Goal: Information Seeking & Learning: Learn about a topic

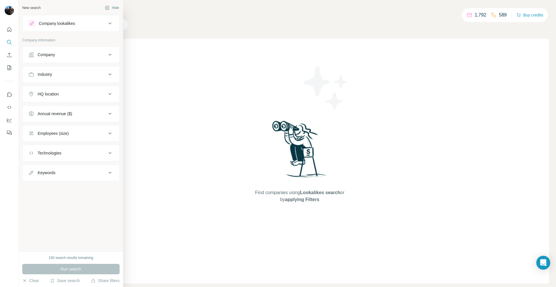
click at [88, 58] on button "Company" at bounding box center [71, 55] width 97 height 14
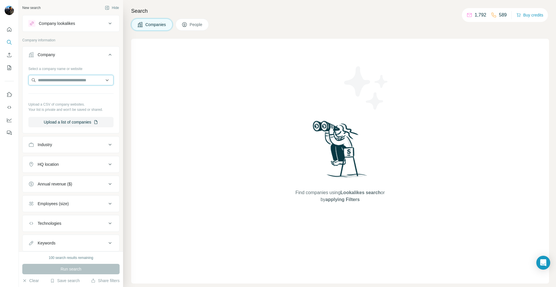
click at [76, 80] on input "text" at bounding box center [70, 80] width 85 height 10
click at [145, 67] on div "Find companies using Lookalikes search or by applying Filters" at bounding box center [340, 161] width 418 height 245
click at [109, 54] on icon at bounding box center [110, 54] width 7 height 7
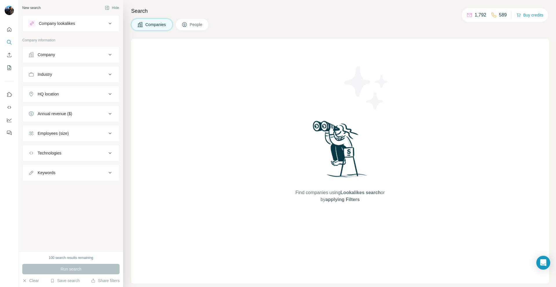
click at [83, 77] on div "Industry" at bounding box center [67, 75] width 78 height 6
click at [74, 90] on input at bounding box center [68, 89] width 72 height 6
click at [48, 90] on input at bounding box center [68, 89] width 72 height 6
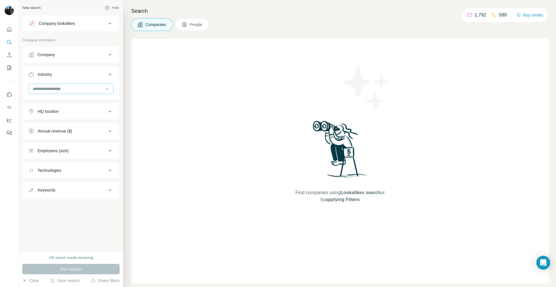
click at [46, 90] on input at bounding box center [68, 89] width 72 height 6
type input "*"
type input "*****"
click at [53, 124] on div "Events" at bounding box center [70, 123] width 75 height 6
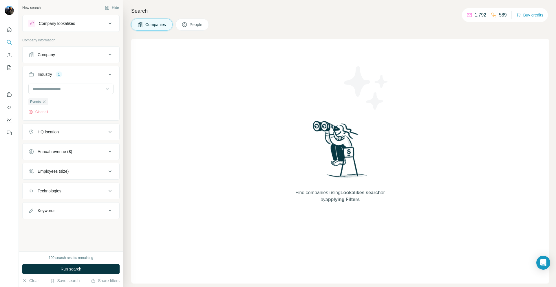
click at [67, 131] on div "HQ location" at bounding box center [67, 132] width 78 height 6
click at [63, 146] on input "text" at bounding box center [70, 146] width 85 height 10
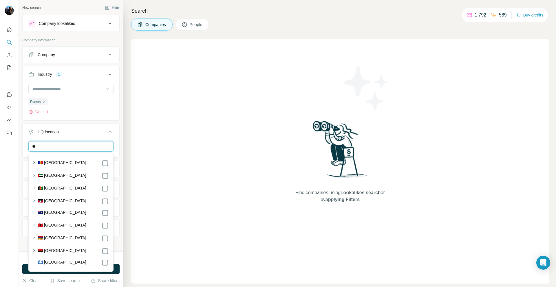
type input "*"
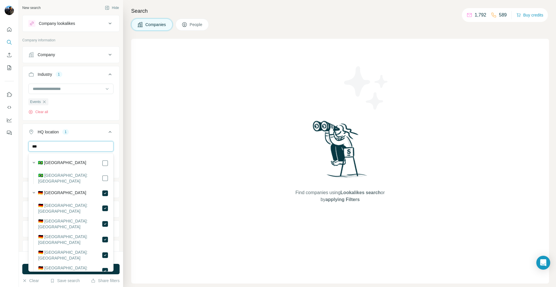
click at [67, 147] on input "***" at bounding box center [70, 146] width 85 height 10
type input "***"
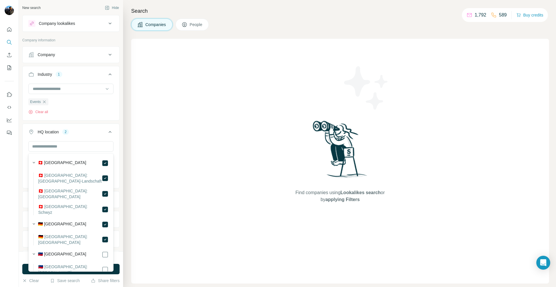
click at [112, 135] on icon at bounding box center [110, 132] width 7 height 7
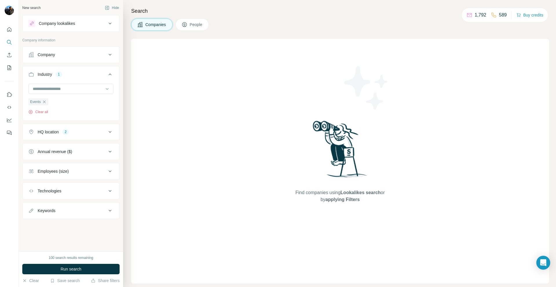
click at [90, 148] on button "Annual revenue ($)" at bounding box center [71, 152] width 97 height 14
click at [33, 165] on icon at bounding box center [31, 164] width 7 height 7
click at [33, 176] on icon at bounding box center [31, 175] width 7 height 7
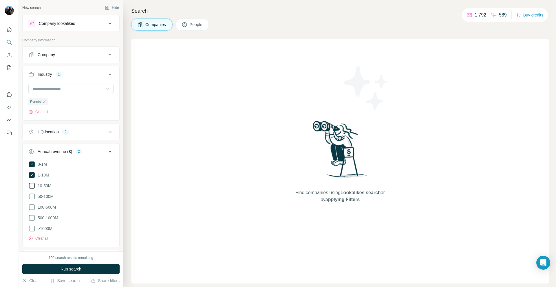
click at [33, 185] on icon at bounding box center [31, 186] width 7 height 7
click at [111, 152] on icon at bounding box center [110, 151] width 7 height 7
click at [100, 173] on div "Employees (size)" at bounding box center [67, 172] width 78 height 6
click at [32, 186] on icon at bounding box center [31, 184] width 7 height 7
click at [32, 194] on icon at bounding box center [31, 194] width 7 height 7
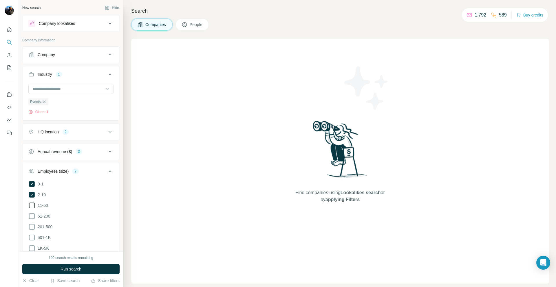
click at [32, 205] on icon at bounding box center [31, 205] width 7 height 7
click at [32, 182] on icon at bounding box center [32, 184] width 6 height 6
click at [30, 216] on icon at bounding box center [31, 216] width 7 height 7
click at [113, 173] on icon at bounding box center [110, 171] width 7 height 7
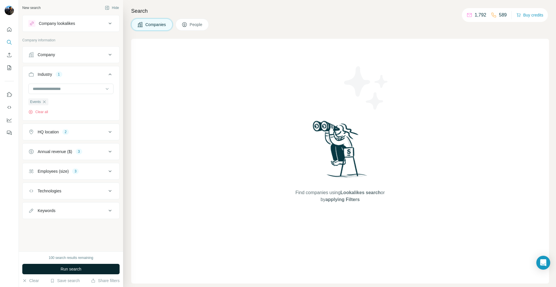
click at [74, 268] on span "Run search" at bounding box center [71, 270] width 21 height 6
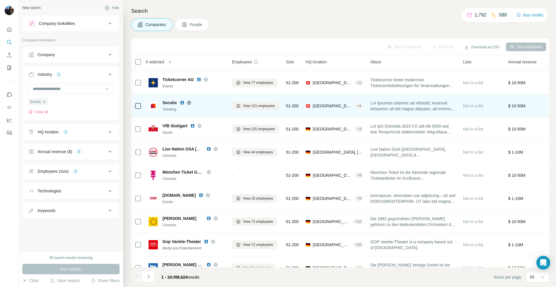
scroll to position [33, 0]
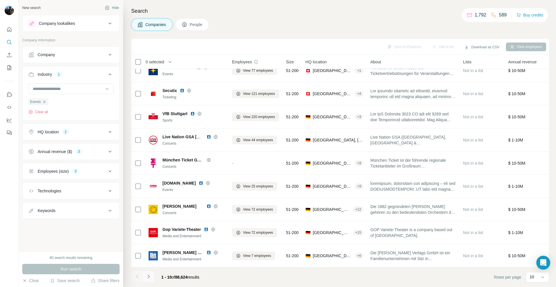
click at [149, 276] on icon "Navigate to next page" at bounding box center [148, 277] width 2 height 4
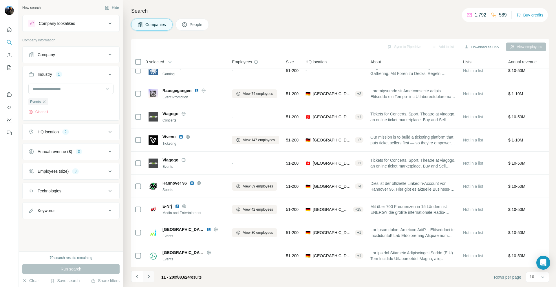
click at [148, 276] on icon "Navigate to next page" at bounding box center [149, 277] width 6 height 6
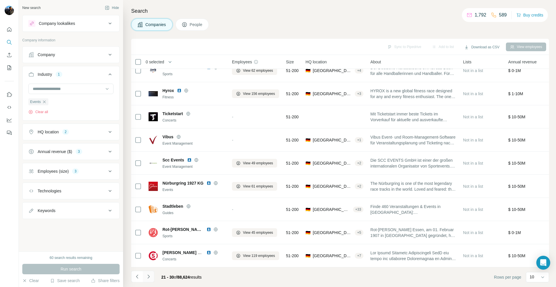
click at [148, 278] on icon "Navigate to next page" at bounding box center [148, 277] width 2 height 4
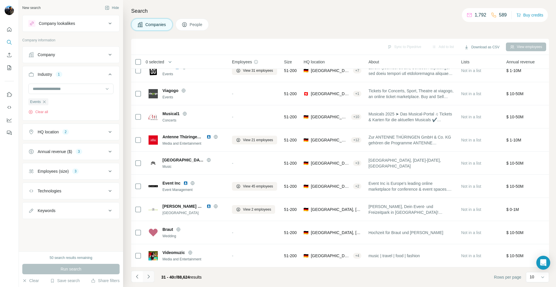
click at [149, 278] on icon "Navigate to next page" at bounding box center [149, 277] width 6 height 6
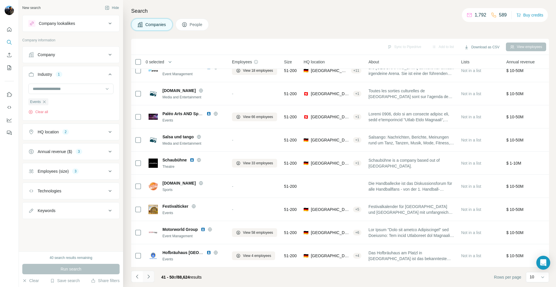
click at [149, 277] on icon "Navigate to next page" at bounding box center [149, 277] width 6 height 6
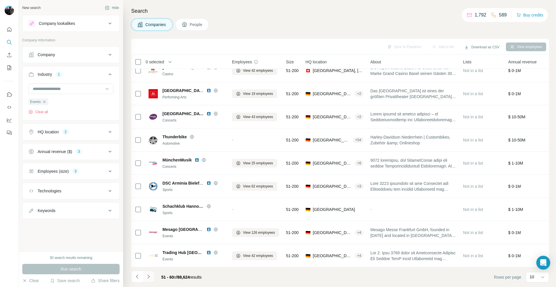
click at [149, 277] on icon "Navigate to next page" at bounding box center [149, 277] width 6 height 6
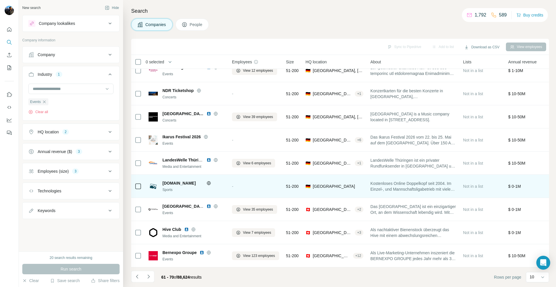
scroll to position [0, 0]
